Goal: Task Accomplishment & Management: Manage account settings

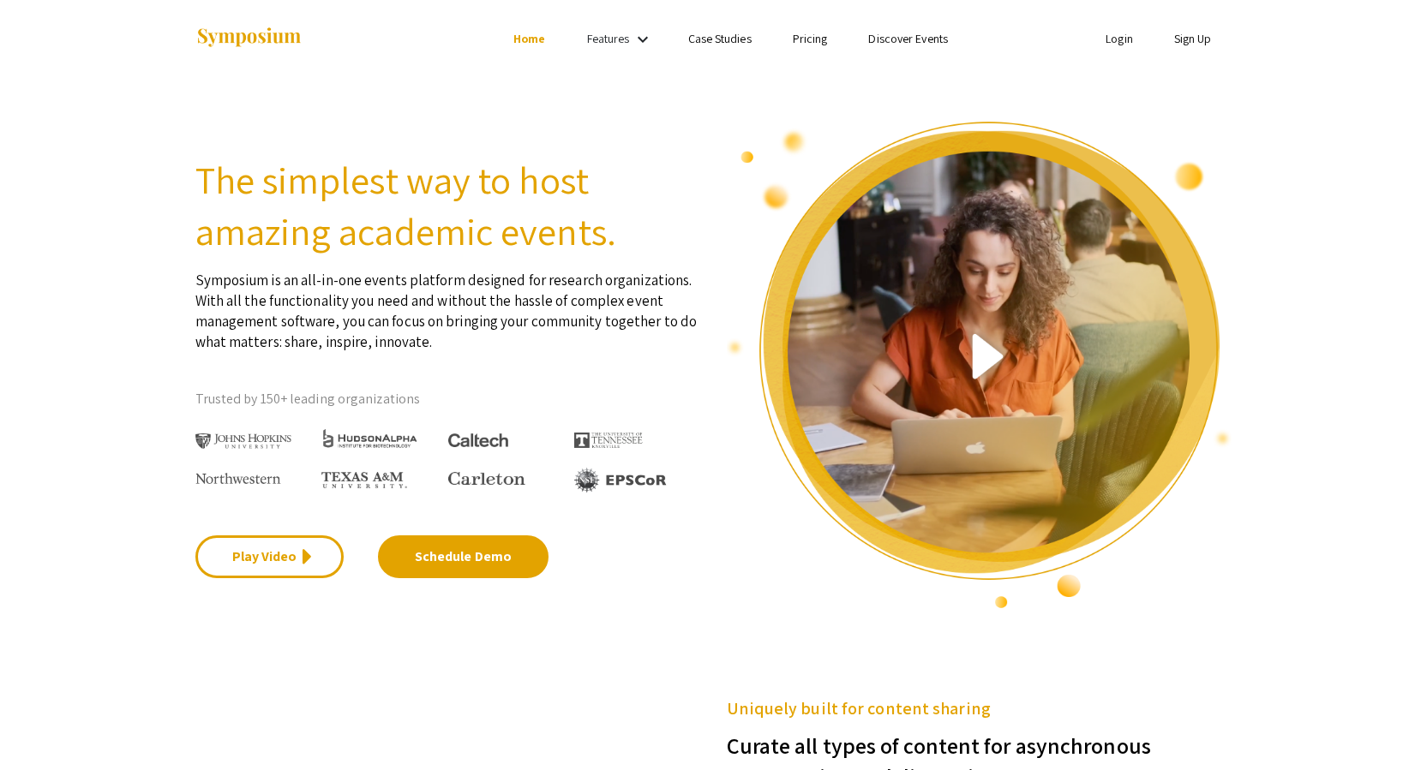
click at [1106, 38] on link "Login" at bounding box center [1119, 38] width 27 height 15
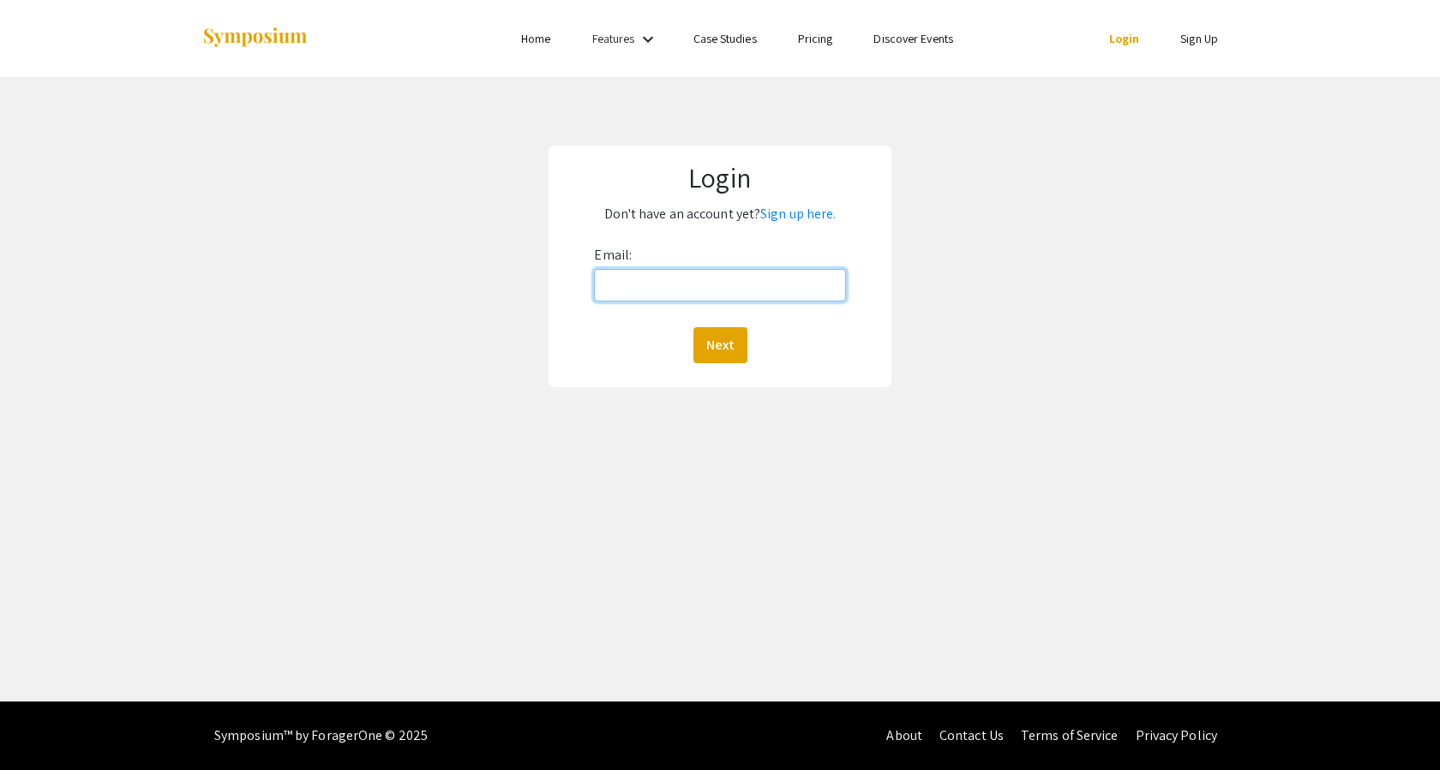
click at [670, 280] on input "Email:" at bounding box center [719, 285] width 251 height 33
type input "[DOMAIN_NAME][EMAIL_ADDRESS][DOMAIN_NAME]"
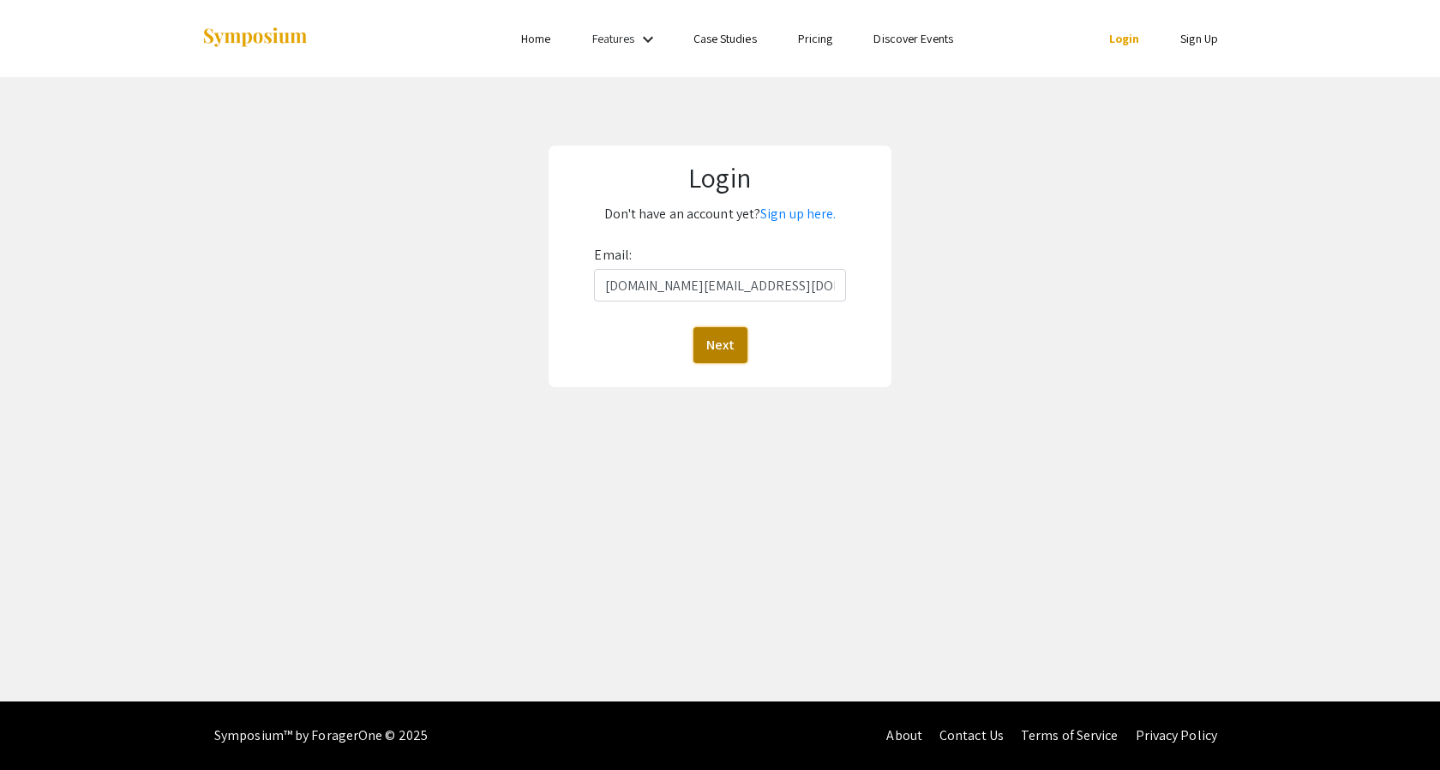
click at [726, 355] on button "Next" at bounding box center [720, 345] width 54 height 36
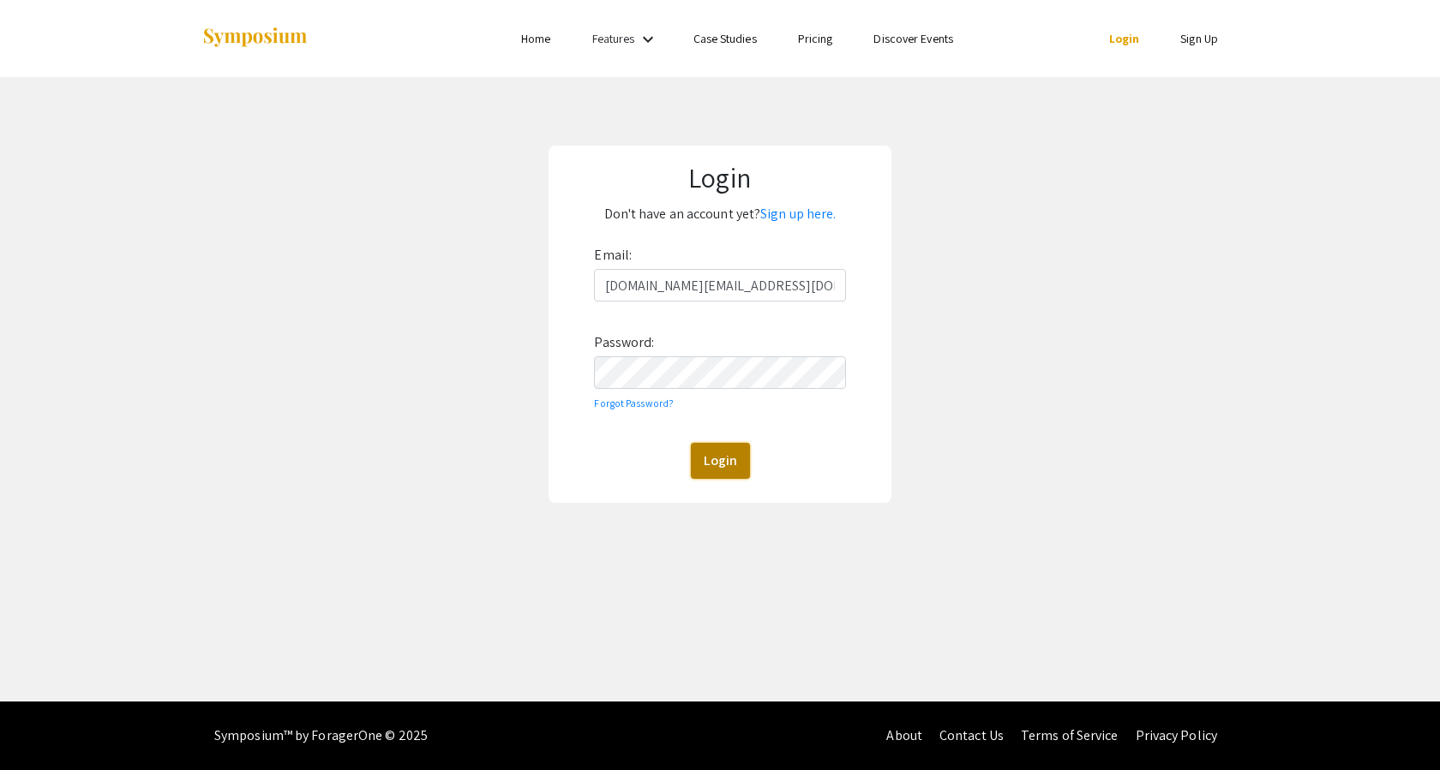
click at [735, 467] on button "Login" at bounding box center [720, 461] width 59 height 36
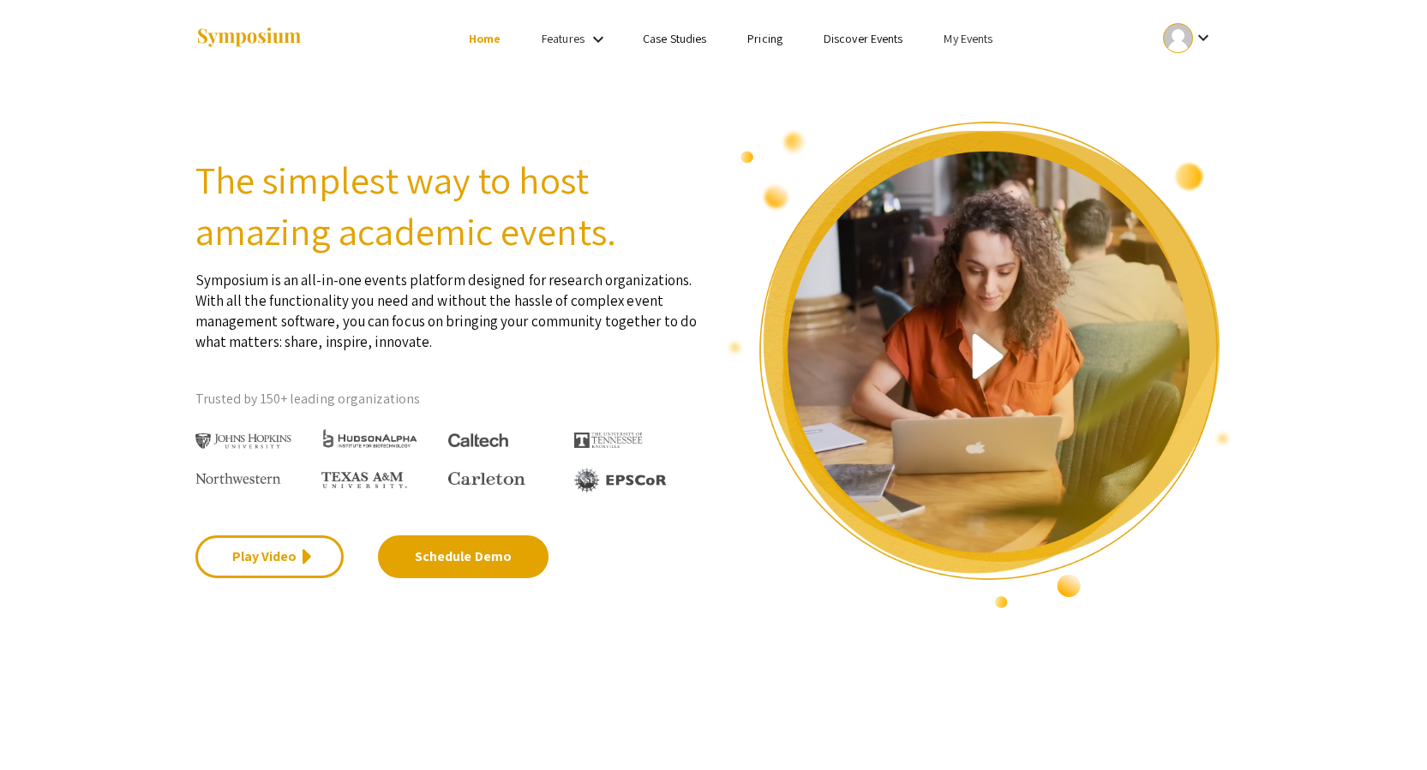
click at [1184, 29] on div at bounding box center [1178, 38] width 30 height 30
click at [1170, 73] on button "My Account" at bounding box center [1197, 84] width 105 height 41
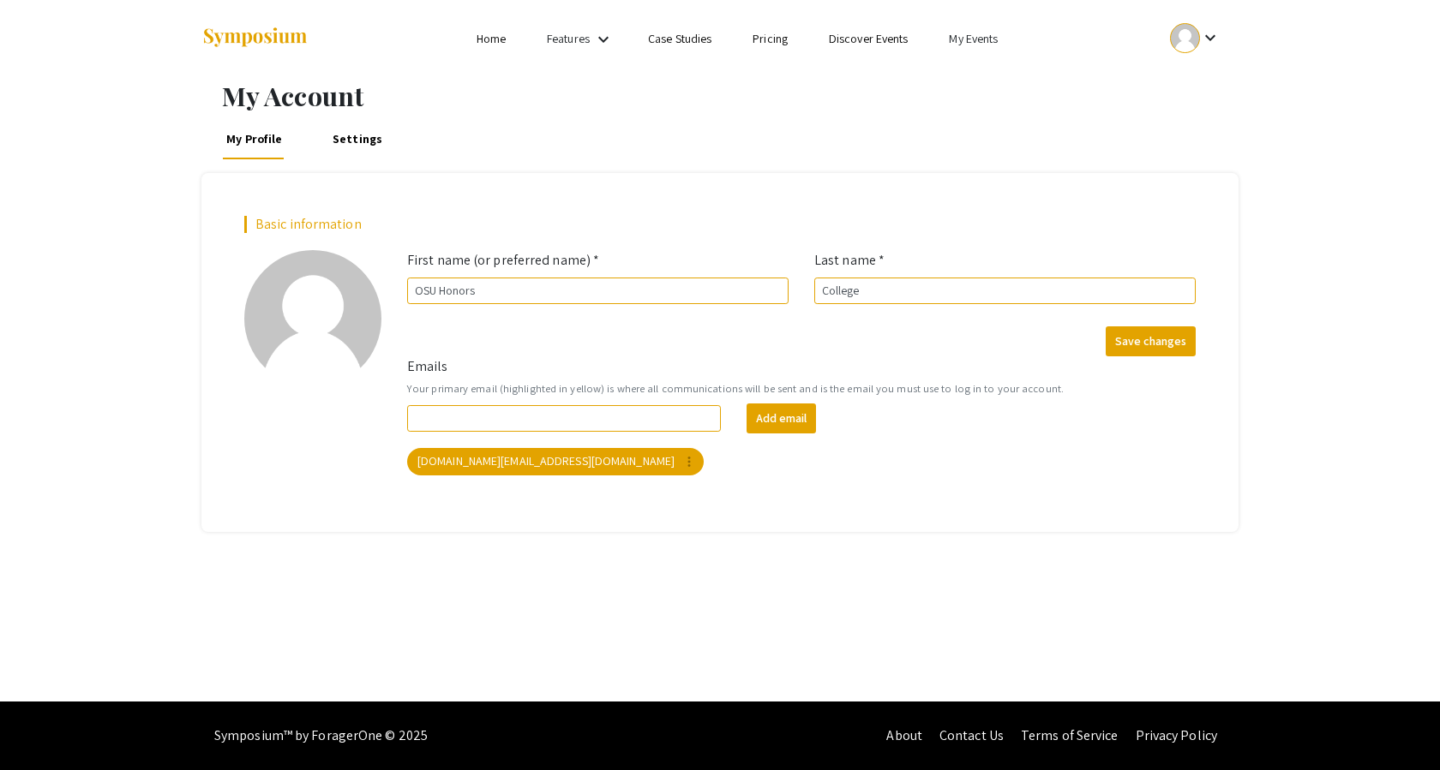
click at [978, 37] on link "My Events" at bounding box center [973, 38] width 49 height 15
click at [992, 69] on button "Events I've organized" at bounding box center [1001, 76] width 147 height 41
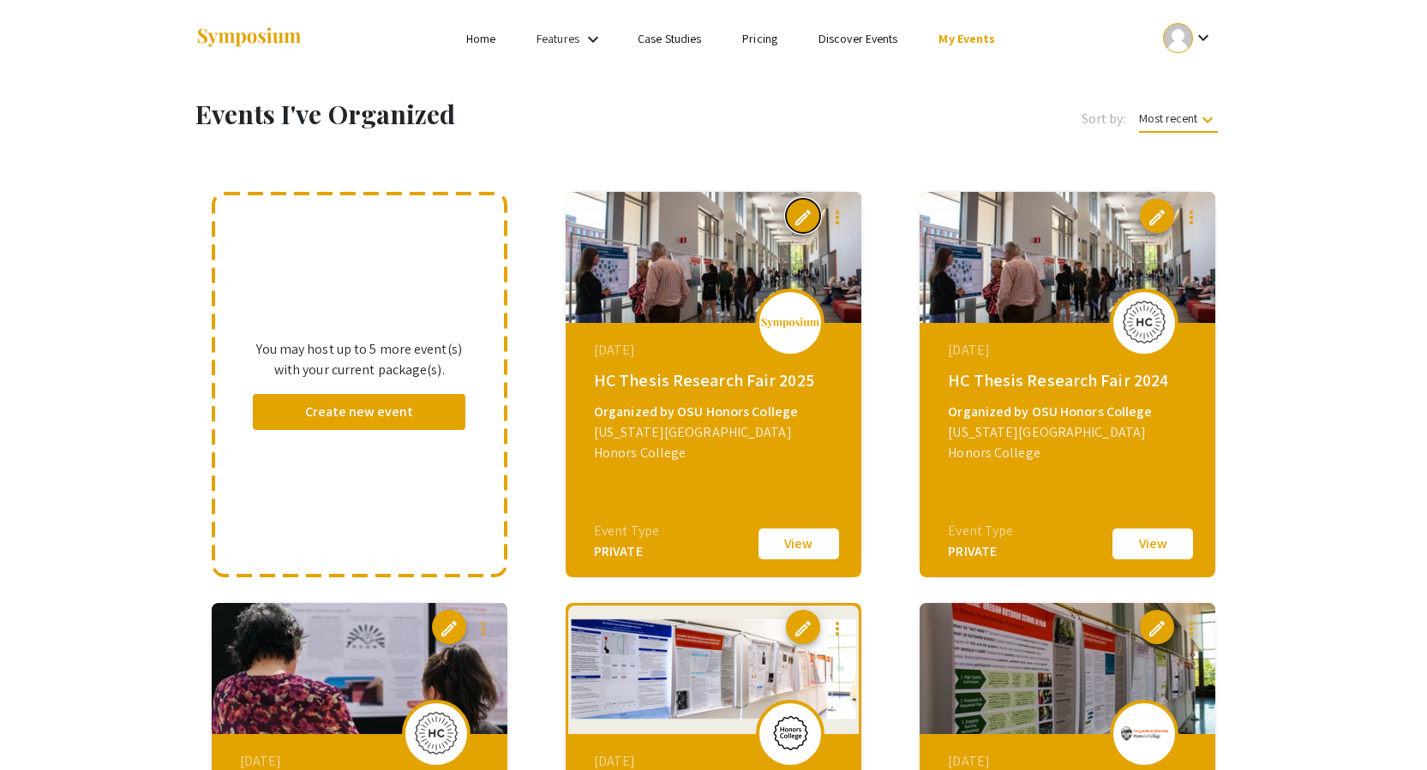
click at [802, 221] on span "edit" at bounding box center [803, 217] width 21 height 21
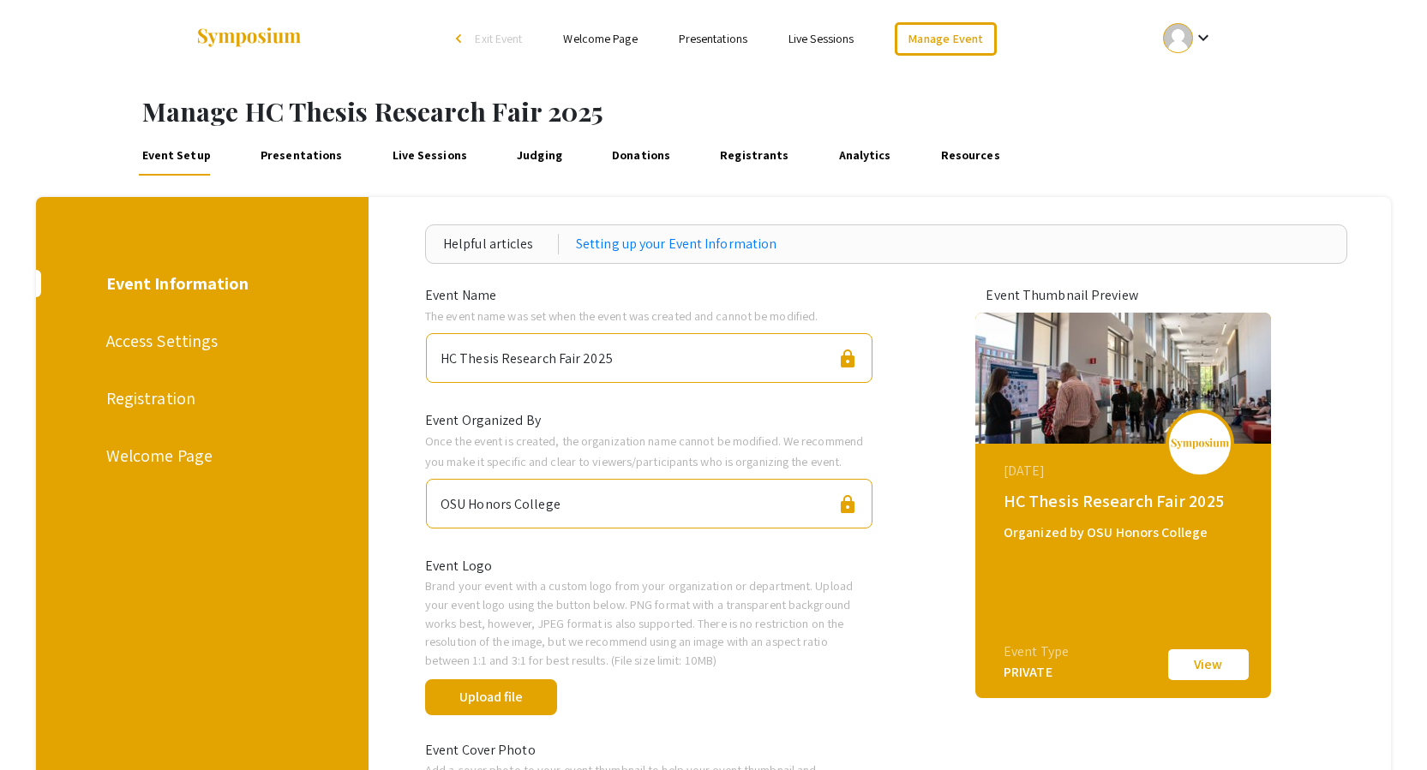
click at [303, 162] on link "Presentations" at bounding box center [301, 155] width 89 height 41
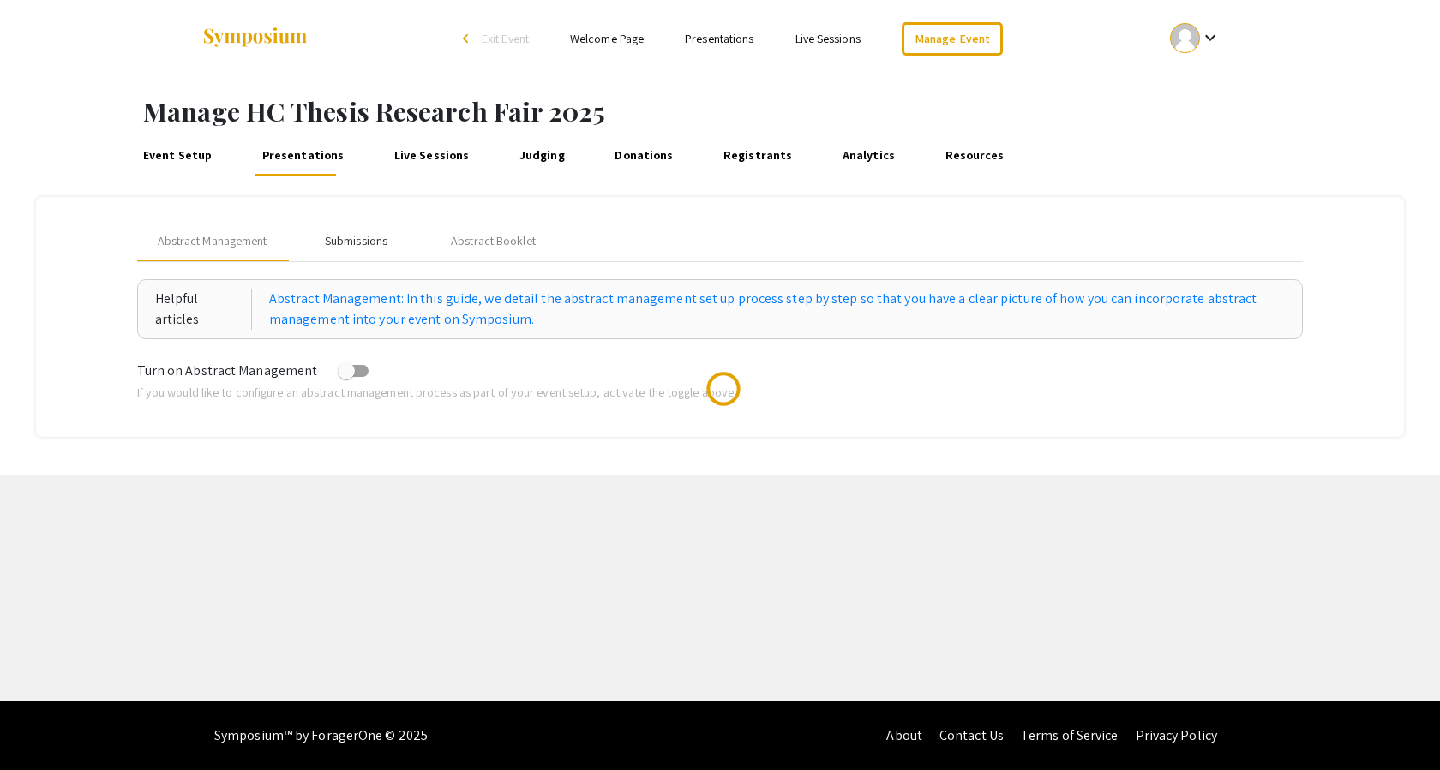
click at [364, 249] on div "Submissions" at bounding box center [356, 241] width 63 height 18
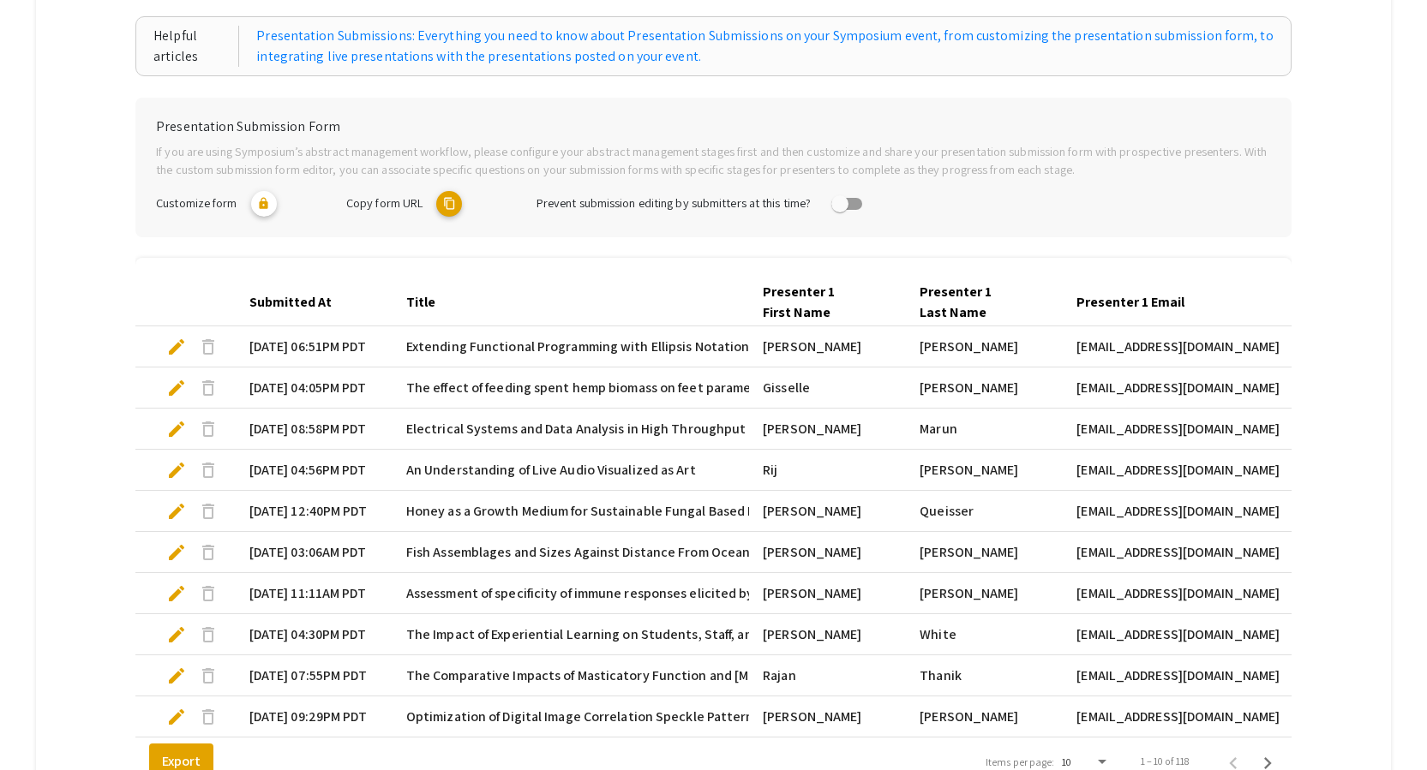
scroll to position [442, 0]
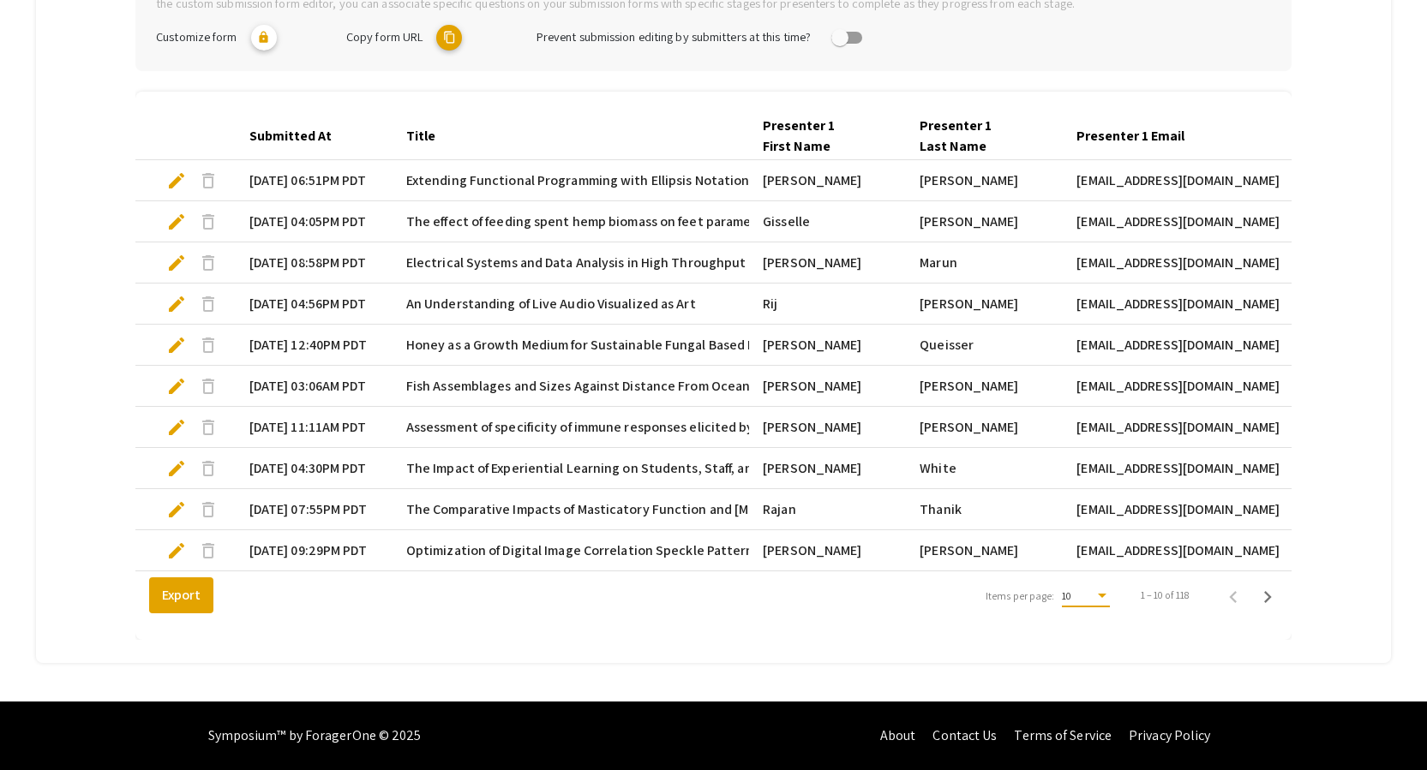
click at [1110, 601] on div "Items per page:" at bounding box center [1101, 596] width 15 height 12
click at [1079, 632] on span "25" at bounding box center [1094, 627] width 48 height 31
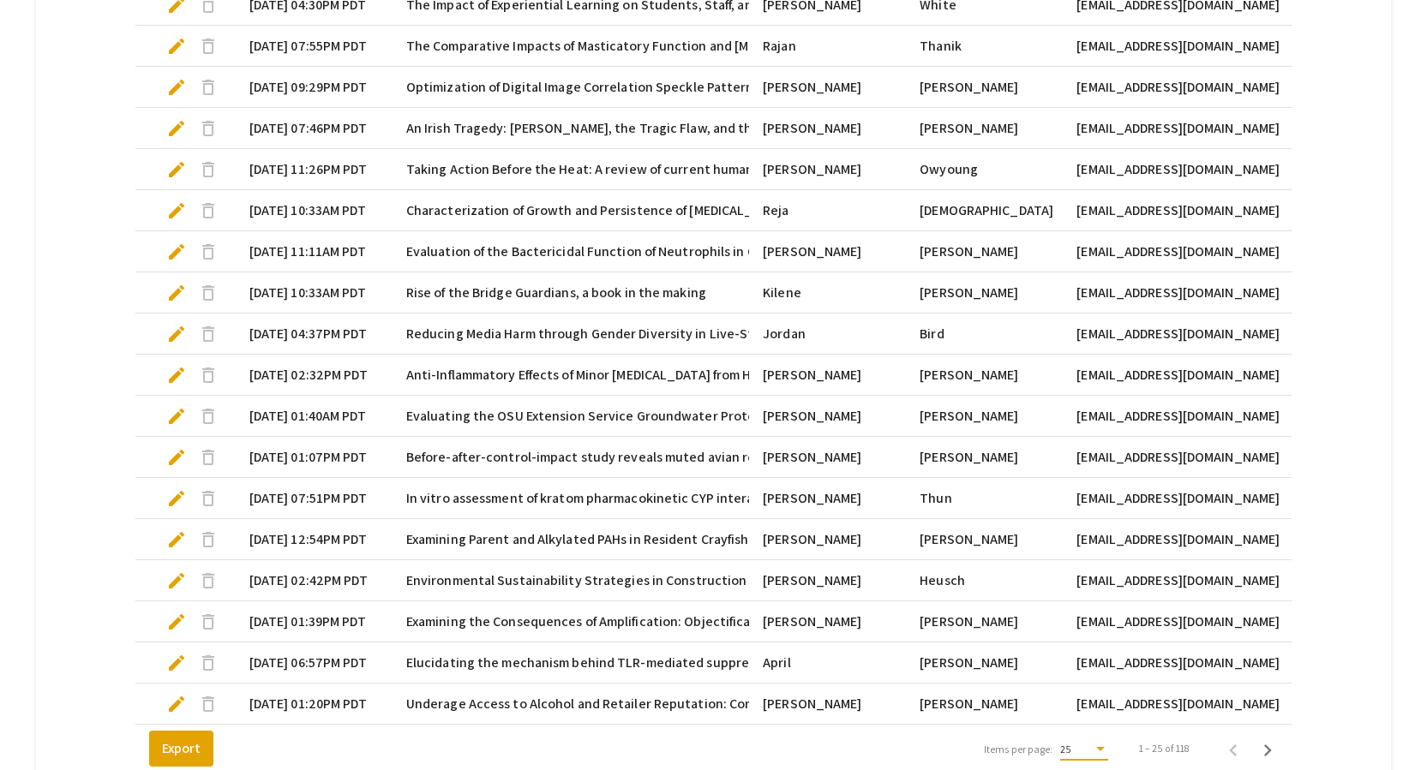
scroll to position [1042, 0]
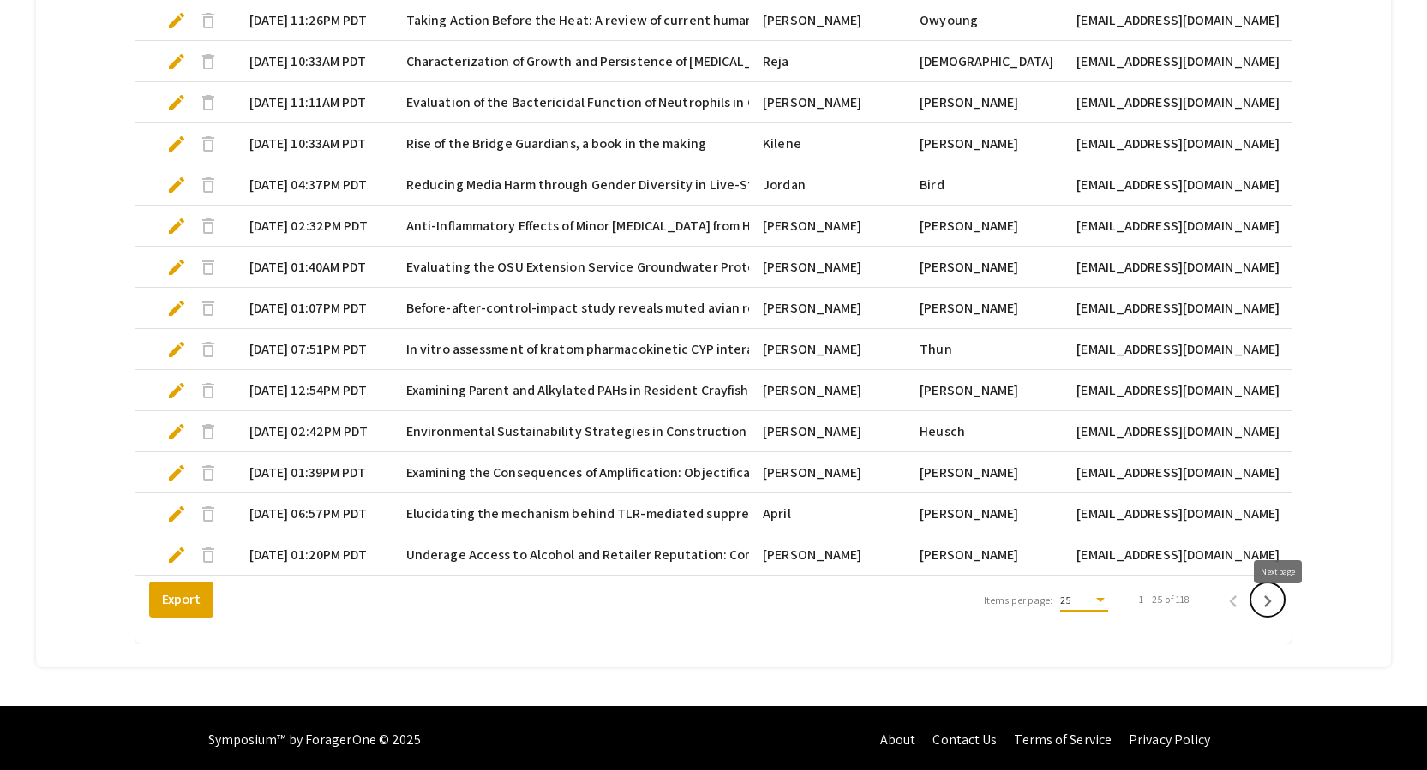
click at [1274, 613] on icon "Next page" at bounding box center [1268, 602] width 24 height 24
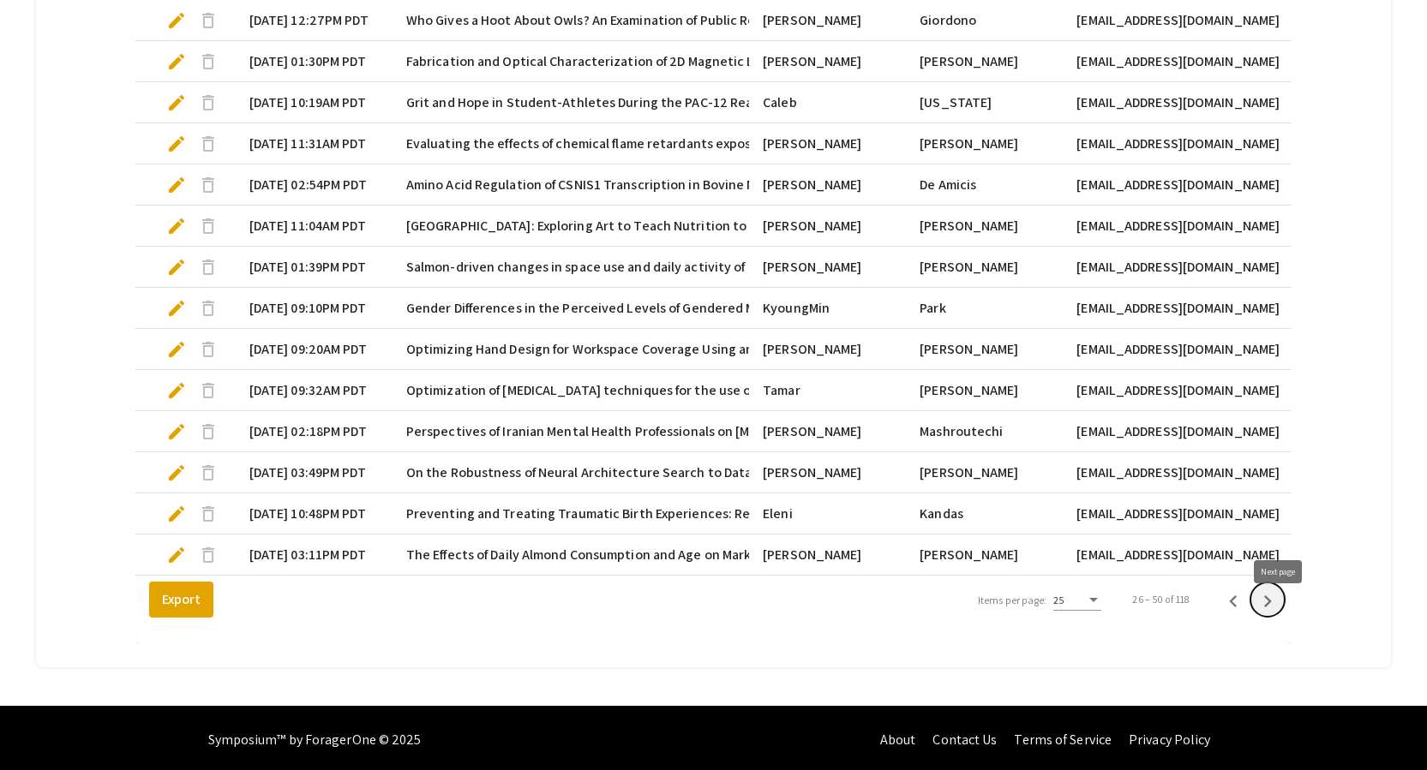
click at [1280, 614] on icon "Next page" at bounding box center [1268, 602] width 24 height 24
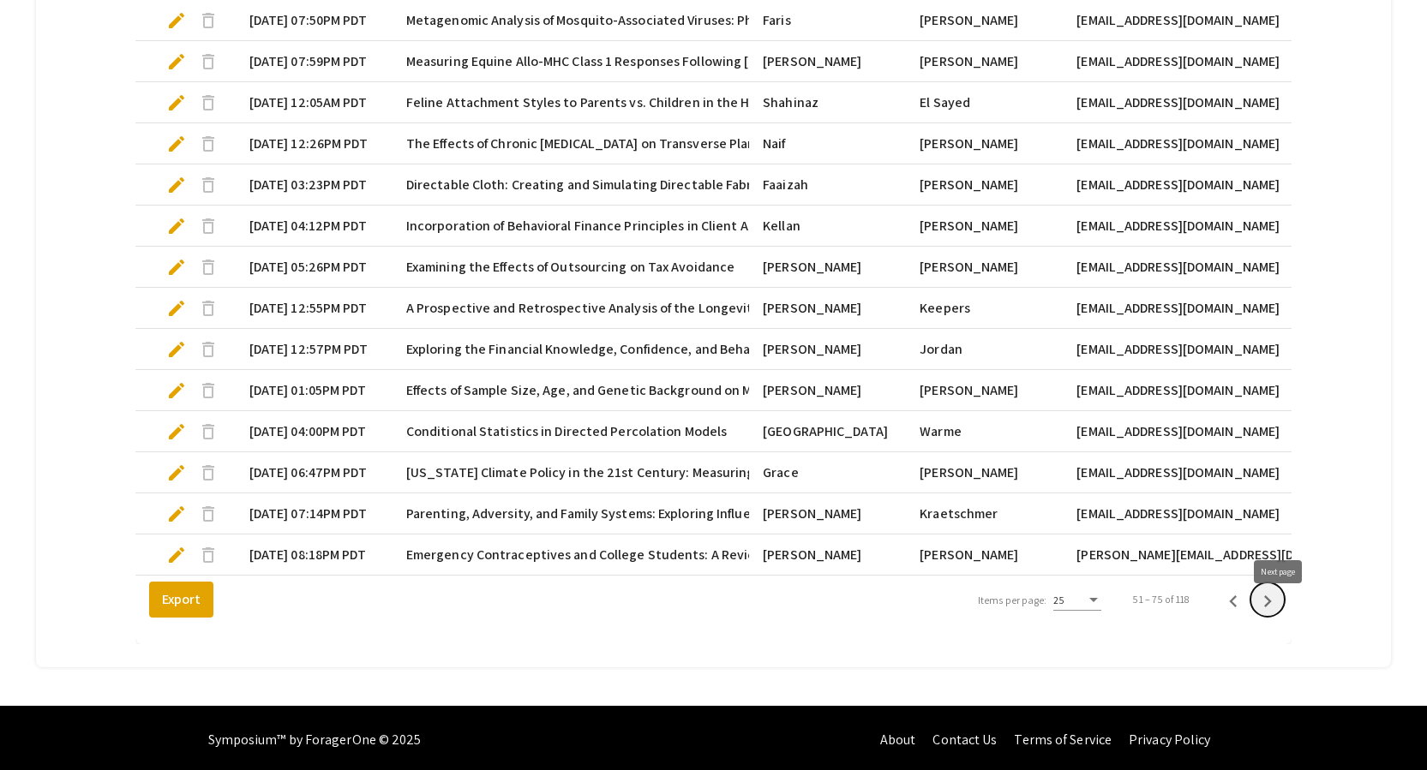
click at [1280, 614] on icon "Next page" at bounding box center [1268, 602] width 24 height 24
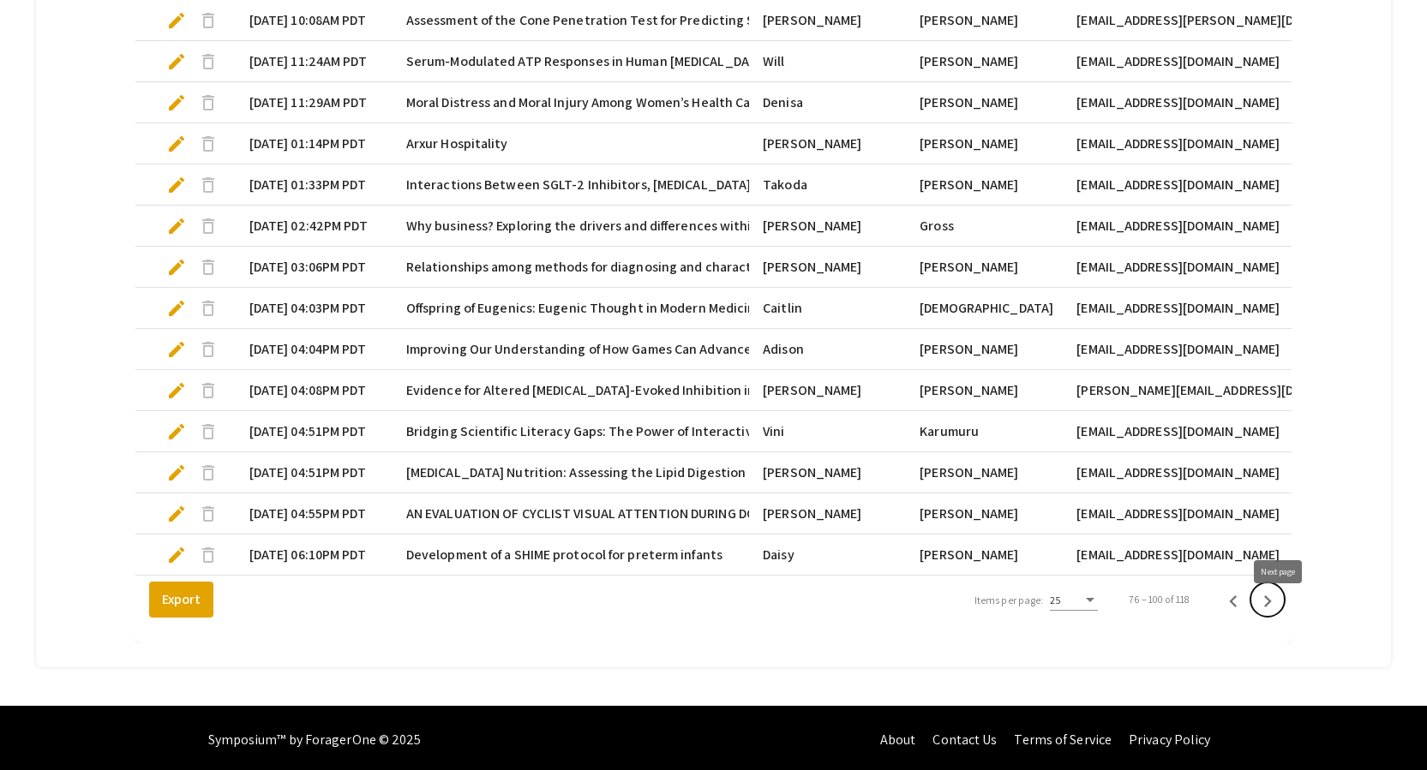
click at [1280, 614] on icon "Next page" at bounding box center [1268, 602] width 24 height 24
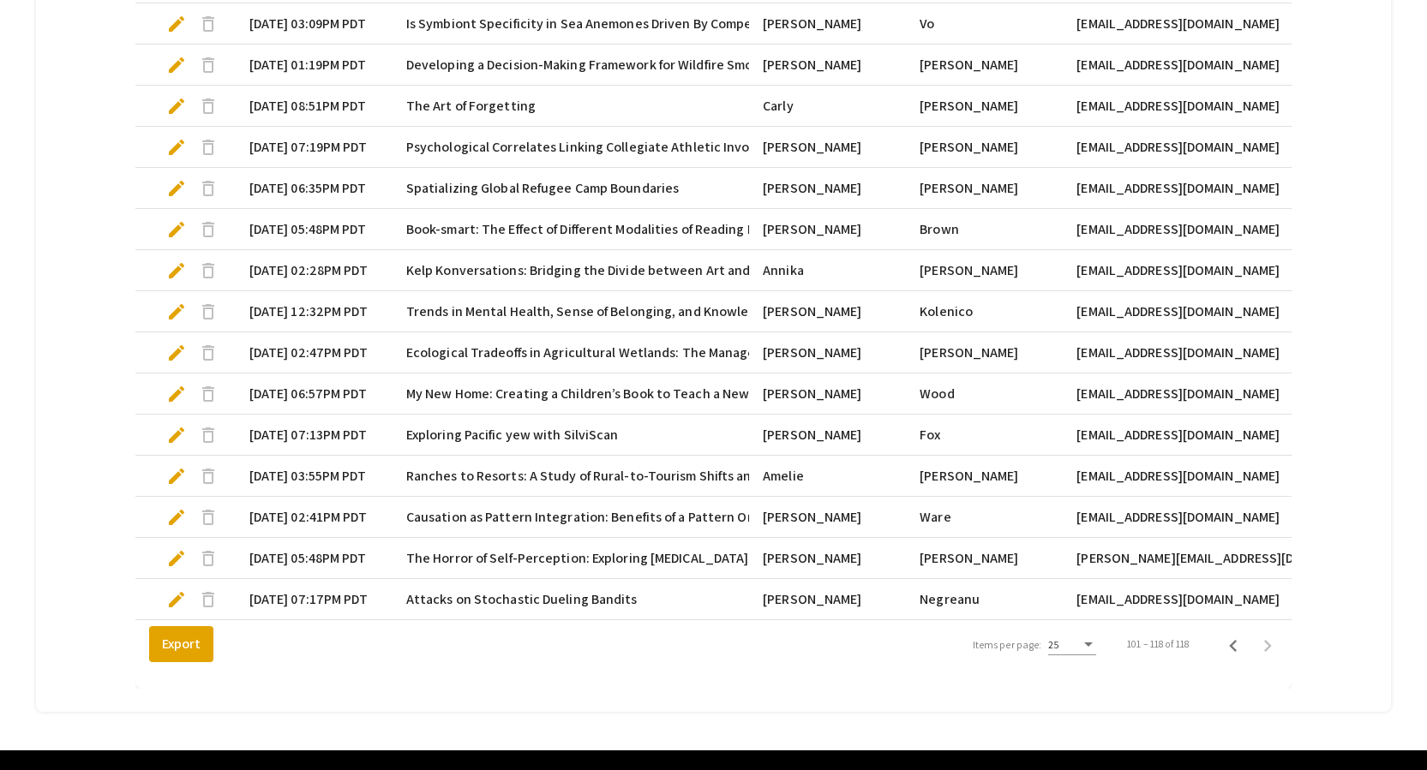
scroll to position [686, 0]
